Goal: Complete application form

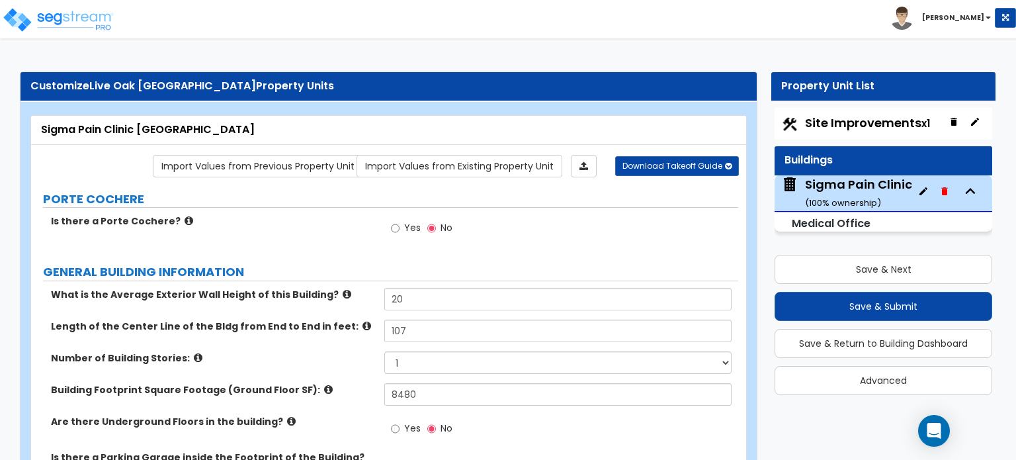
select select "5"
select select "1"
select select "3"
select select "1"
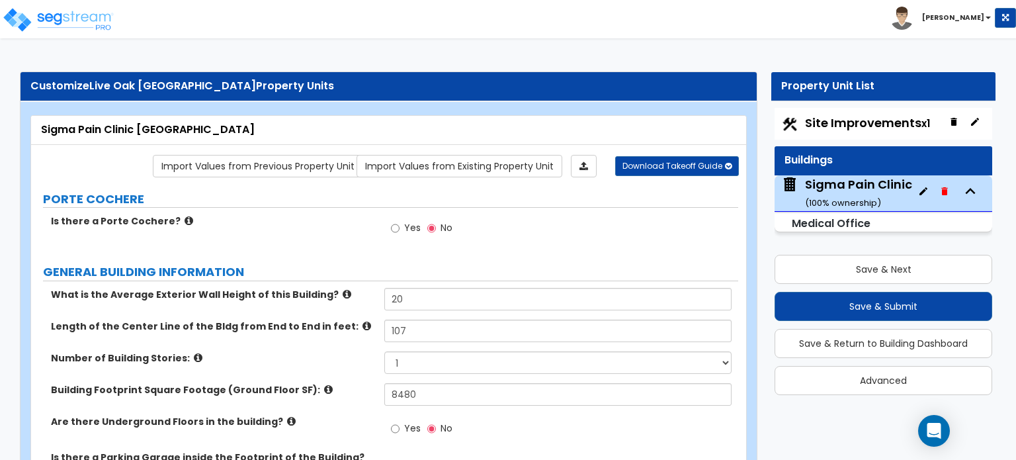
select select "2"
select select "3"
select select "2"
select select "3"
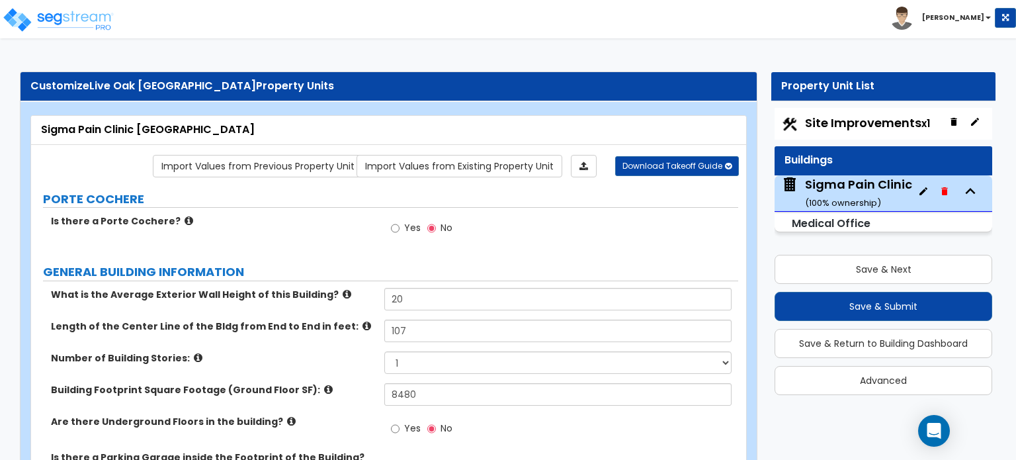
select select "1"
select select "2"
select select "7"
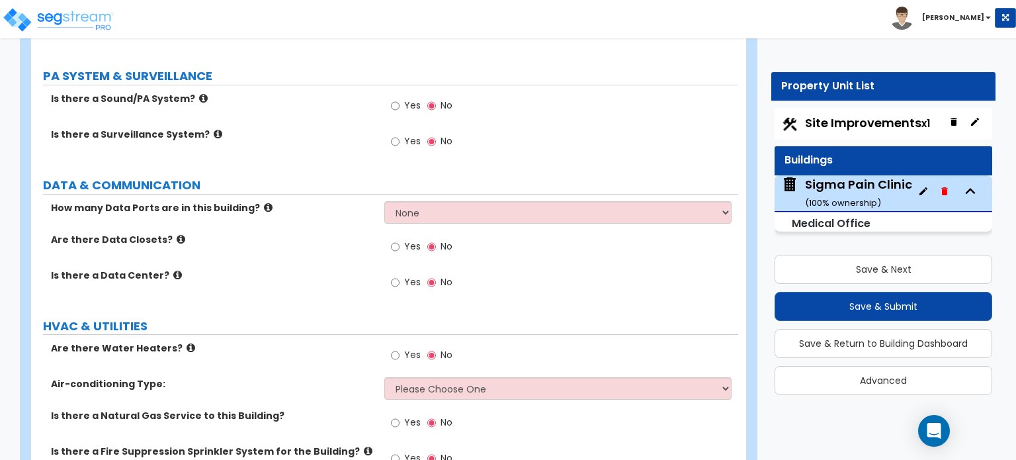
scroll to position [4500, 0]
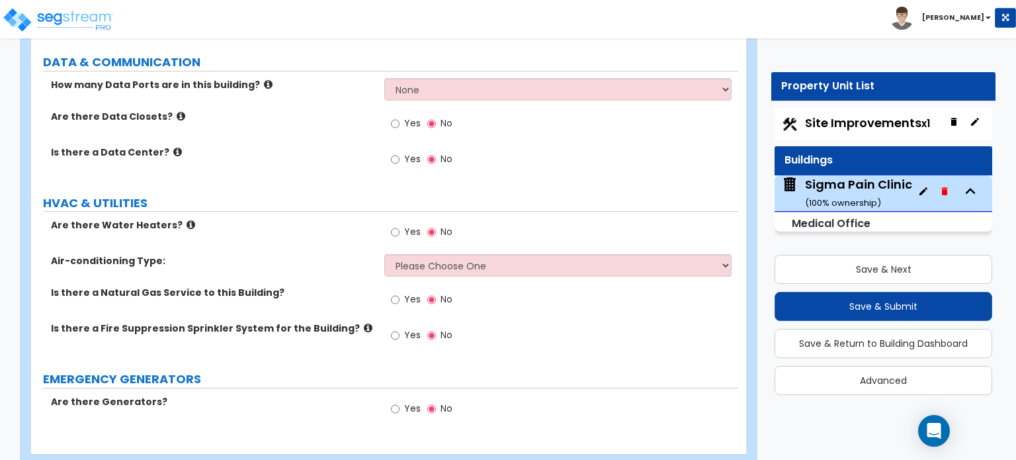
click at [352, 321] on label "Is there a Fire Suppression Sprinkler System for the Building?" at bounding box center [212, 327] width 323 height 13
click at [364, 323] on icon at bounding box center [368, 328] width 9 height 10
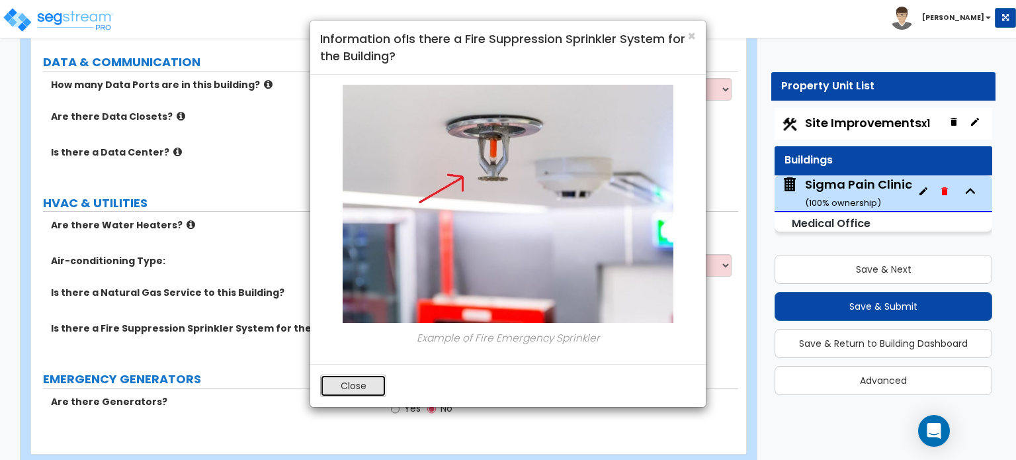
click at [365, 375] on button "Close" at bounding box center [353, 385] width 66 height 22
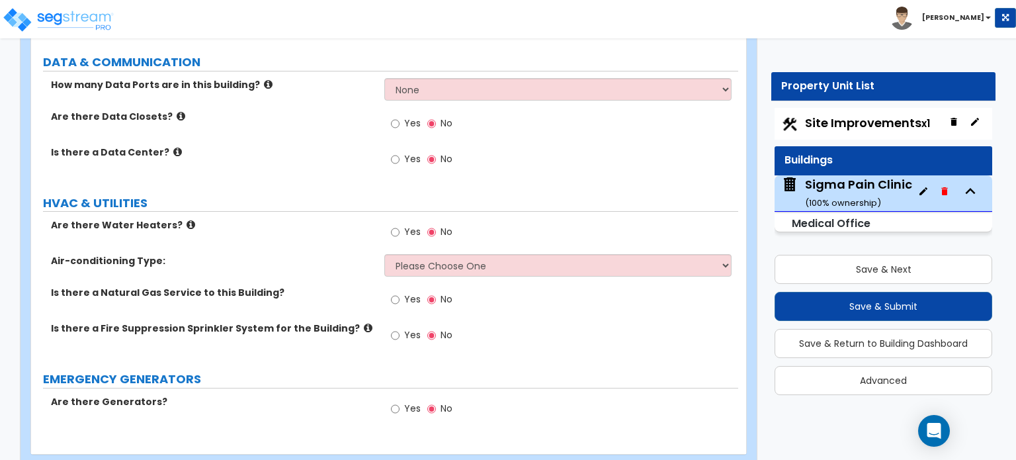
click at [186, 220] on icon at bounding box center [190, 225] width 9 height 10
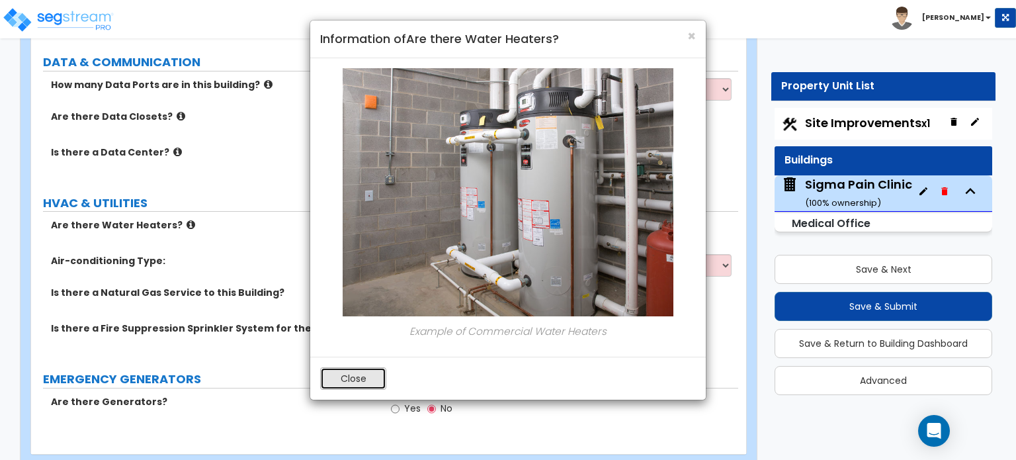
click at [352, 377] on button "Close" at bounding box center [353, 378] width 66 height 22
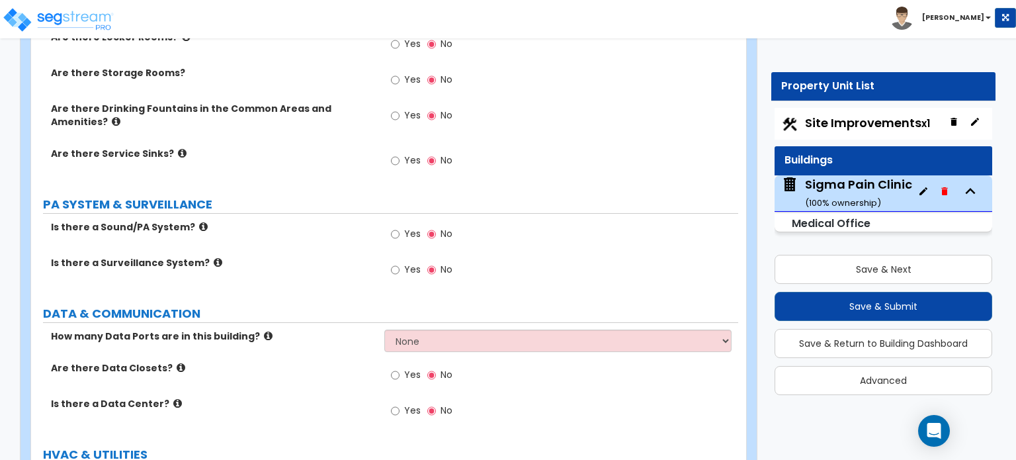
scroll to position [4367, 0]
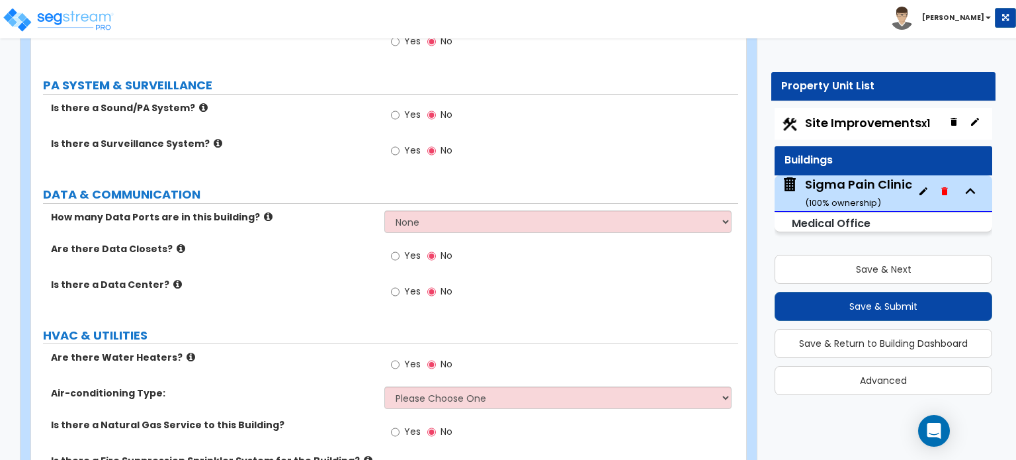
click at [264, 212] on icon at bounding box center [268, 217] width 9 height 10
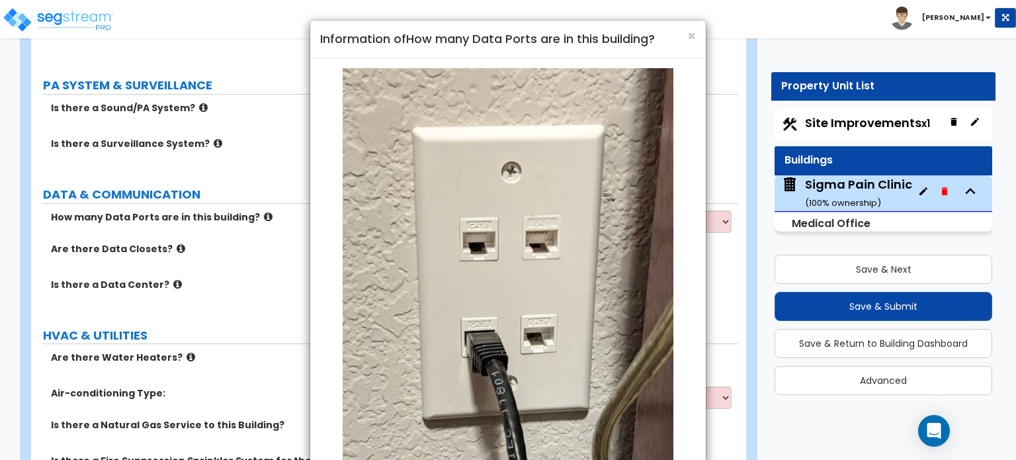
click at [696, 36] on div "× Information of How many Data Ports are in this building?" at bounding box center [507, 40] width 395 height 38
click at [693, 36] on span "×" at bounding box center [691, 35] width 9 height 19
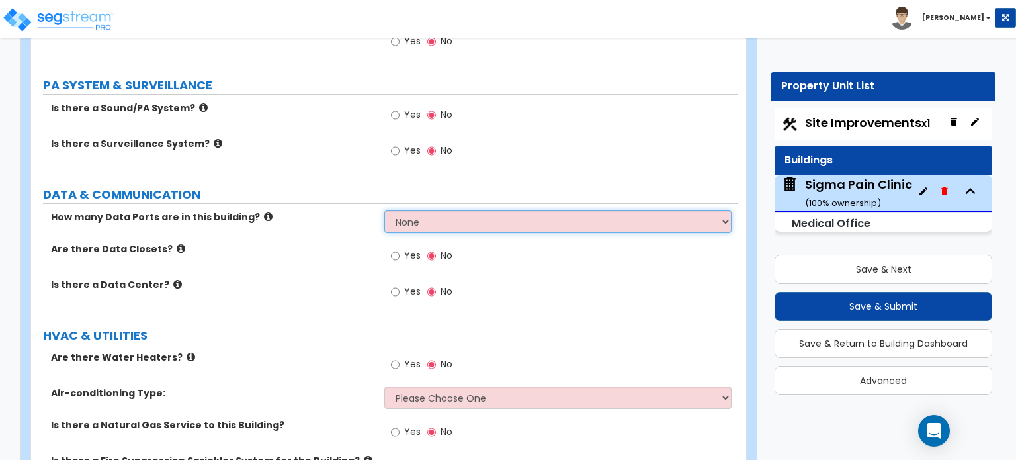
click at [468, 210] on select "None Please Estimate for Me Enter the Number of Data Ports" at bounding box center [557, 221] width 347 height 22
select select "2"
click at [384, 210] on select "None Please Estimate for Me Enter the Number of Data Ports" at bounding box center [557, 221] width 347 height 22
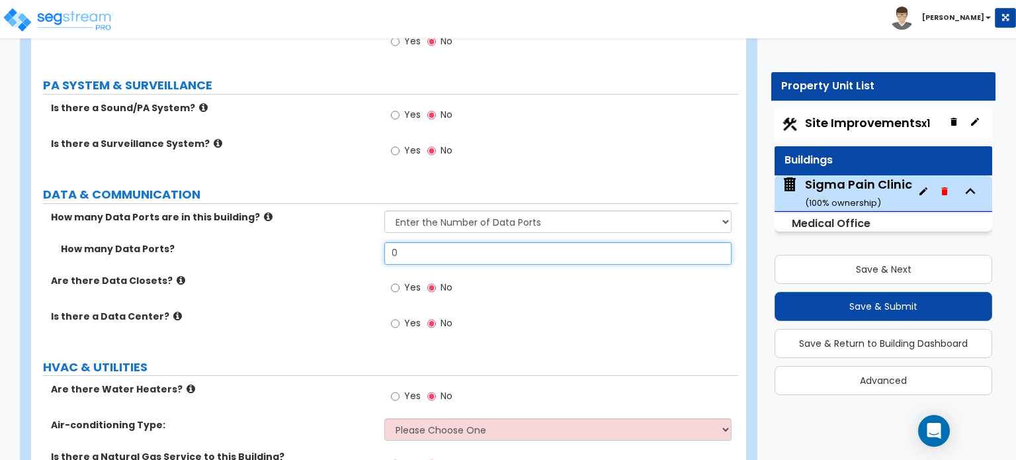
drag, startPoint x: 427, startPoint y: 228, endPoint x: 376, endPoint y: 235, distance: 52.0
click at [376, 242] on div "How many Data Ports? 0" at bounding box center [384, 258] width 707 height 32
type input "2"
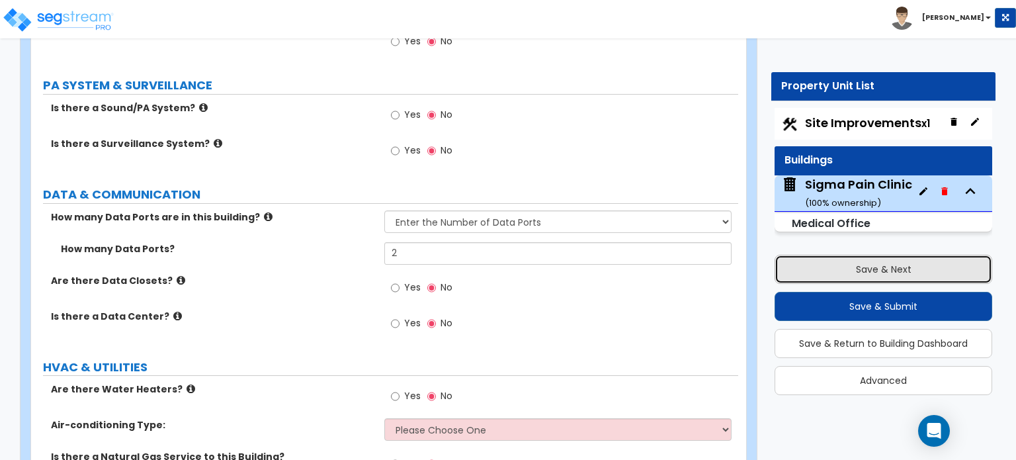
click at [899, 275] on button "Save & Next" at bounding box center [883, 269] width 218 height 29
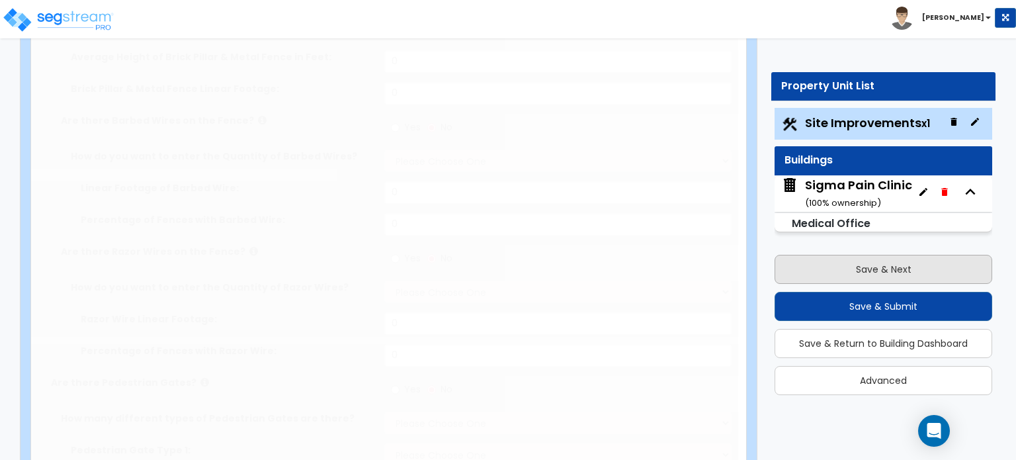
select select "2"
type input "39547"
select select "2"
type input "12810"
select select "2"
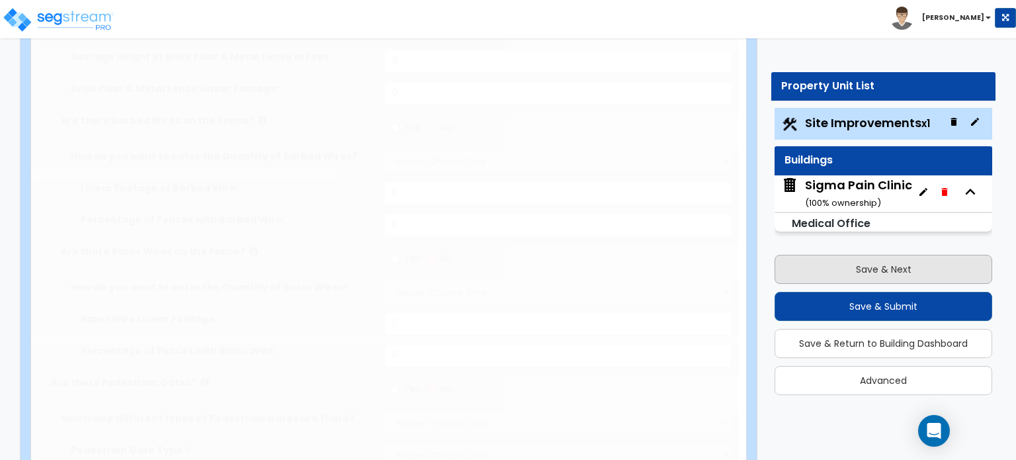
type input "1158"
radio input "true"
type input "3"
radio input "true"
type input "7"
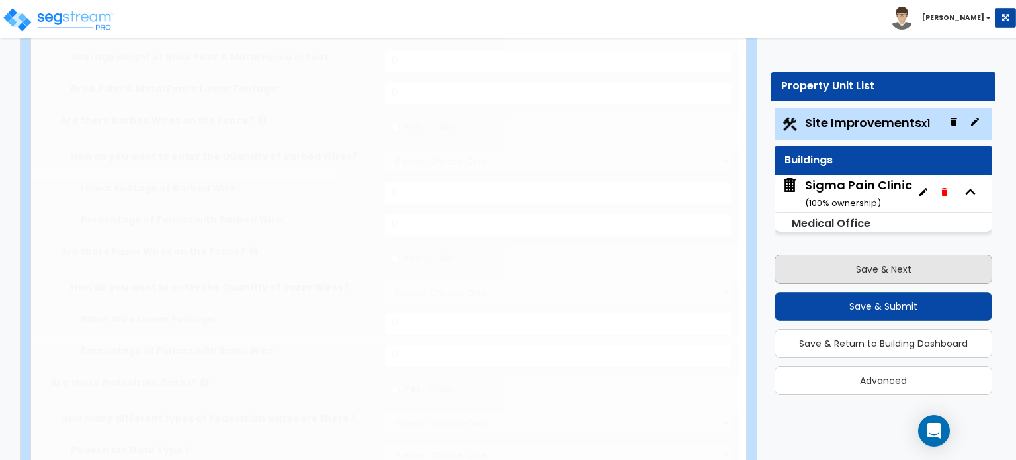
radio input "true"
select select "2"
select select "1"
type input "841"
radio input "true"
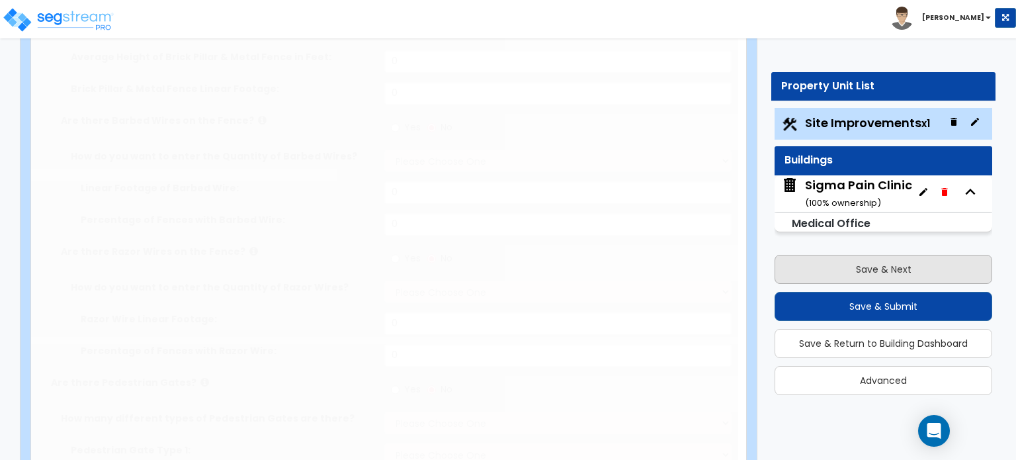
select select "1"
type input "2"
radio input "true"
type input "2"
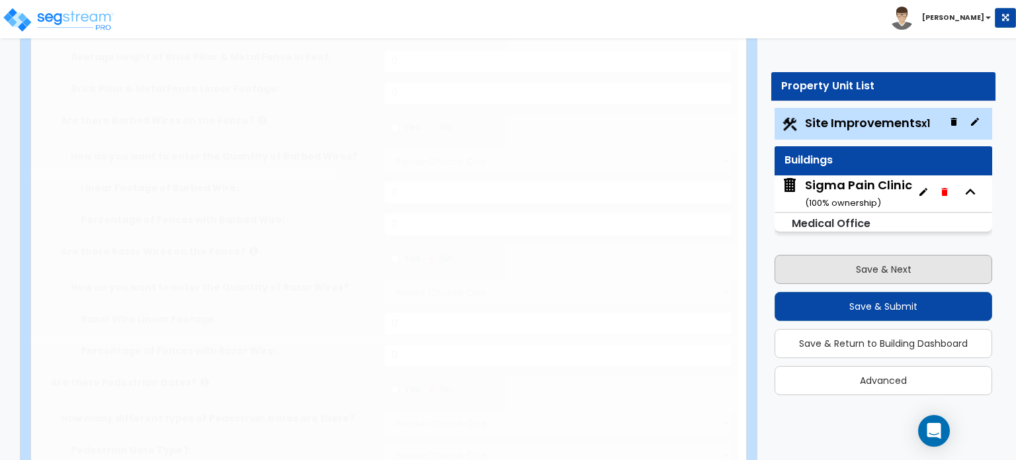
radio input "true"
select select "1"
type input "37"
select select "2"
type input "4485"
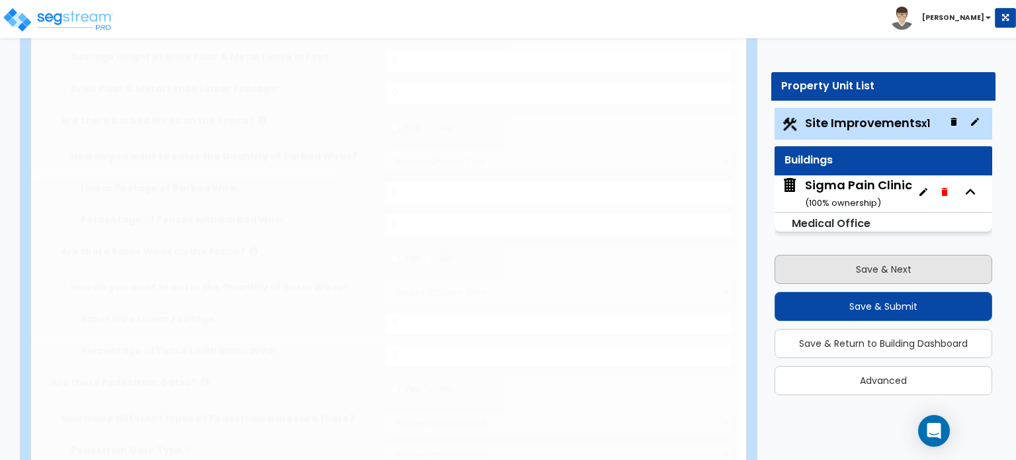
radio input "true"
select select "1"
type input "1"
type input "141"
select select "3"
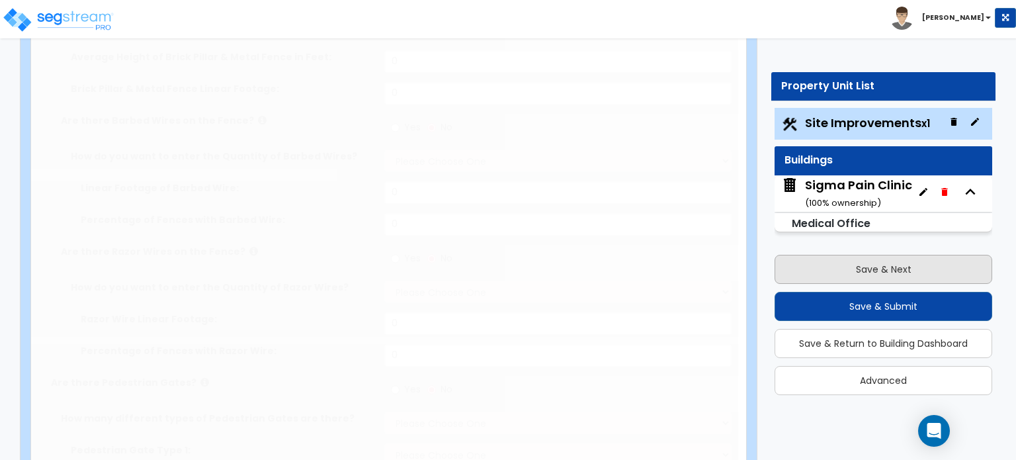
select select "2"
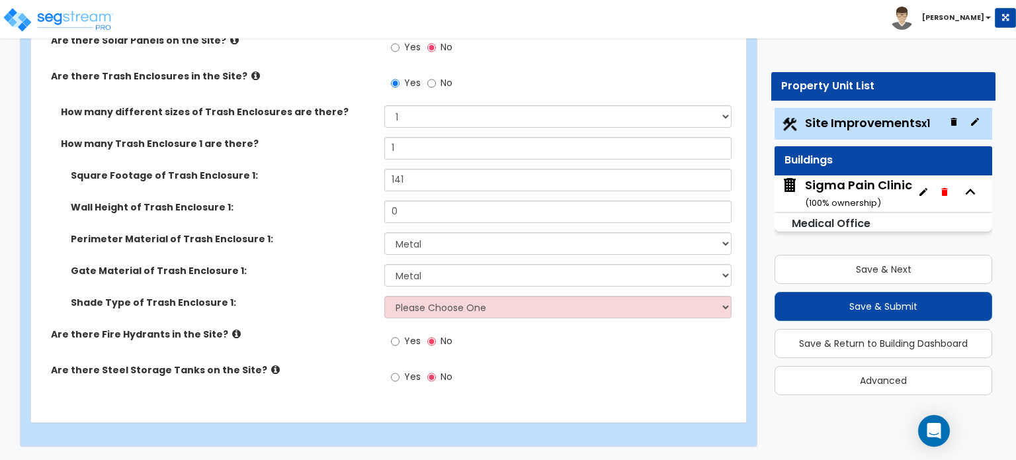
scroll to position [2814, 0]
